Goal: Find specific page/section: Find specific page/section

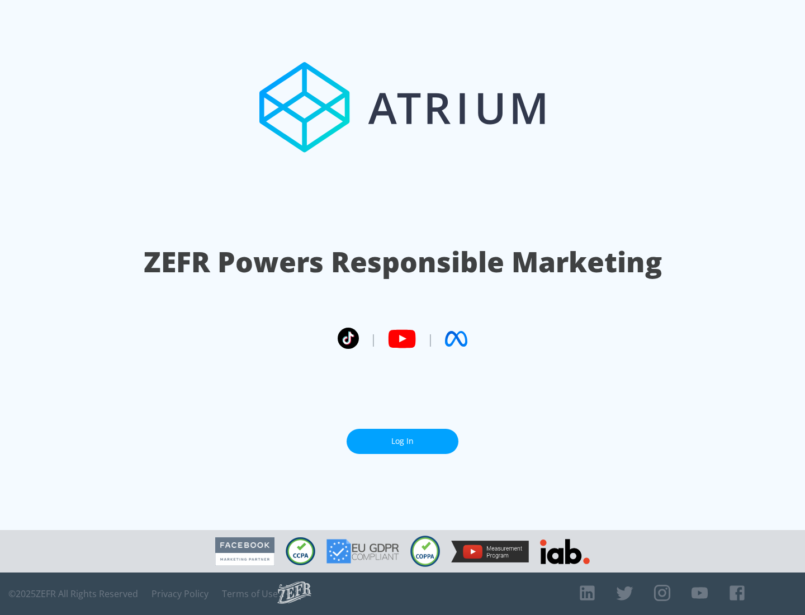
click at [403, 441] on link "Log In" at bounding box center [403, 441] width 112 height 25
